Goal: Task Accomplishment & Management: Manage account settings

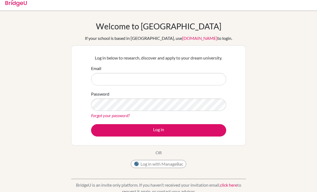
scroll to position [8, 0]
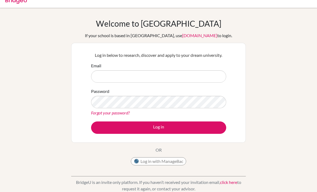
click at [174, 162] on button "Log in with ManageBac" at bounding box center [158, 161] width 55 height 8
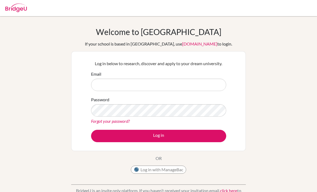
scroll to position [29, 0]
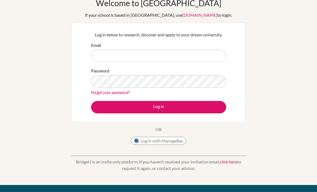
click at [201, 59] on input "Email" at bounding box center [158, 56] width 135 height 12
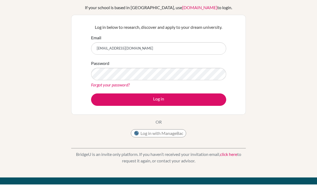
type input "[EMAIL_ADDRESS][DOMAIN_NAME]"
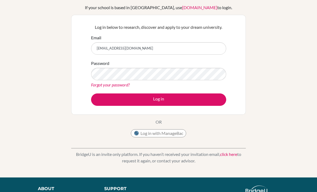
click at [102, 84] on link "Forgot your password?" at bounding box center [110, 84] width 39 height 5
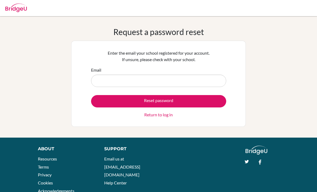
scroll to position [2, 0]
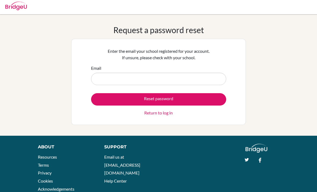
click at [201, 75] on input "Email" at bounding box center [158, 79] width 135 height 12
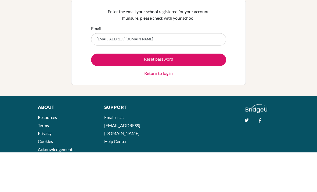
type input "[EMAIL_ADDRESS][DOMAIN_NAME]"
click at [189, 93] on button "Reset password" at bounding box center [158, 99] width 135 height 12
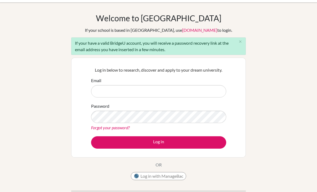
scroll to position [14, 0]
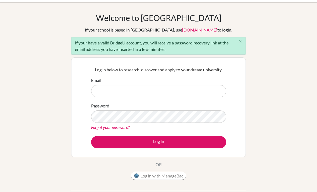
click at [165, 94] on input "Email" at bounding box center [158, 91] width 135 height 12
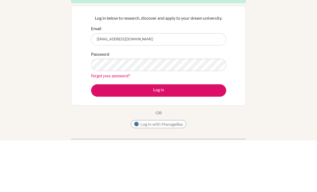
type input "[EMAIL_ADDRESS][DOMAIN_NAME]"
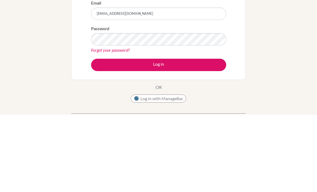
click at [188, 136] on button "Log in" at bounding box center [158, 142] width 135 height 12
